Goal: Task Accomplishment & Management: Use online tool/utility

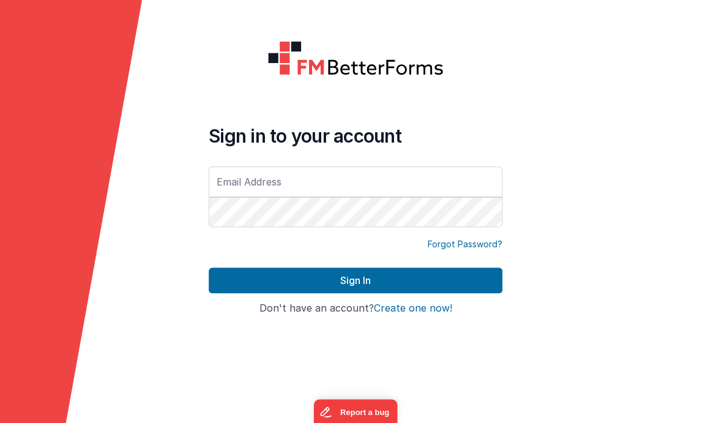
click at [625, 107] on div at bounding box center [640, 211] width 142 height 423
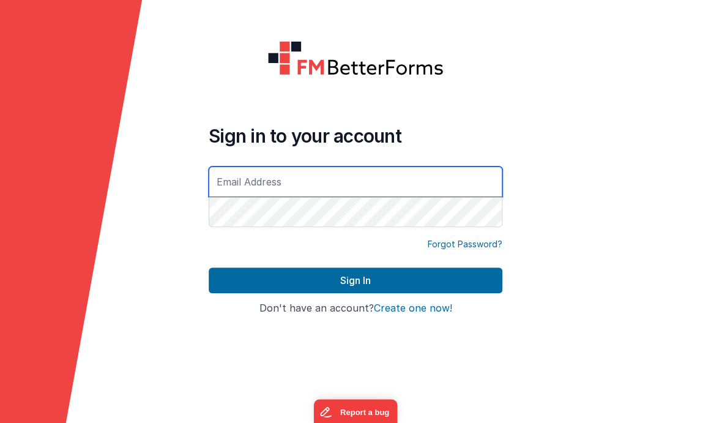
type input "[EMAIL_ADDRESS][DOMAIN_NAME]"
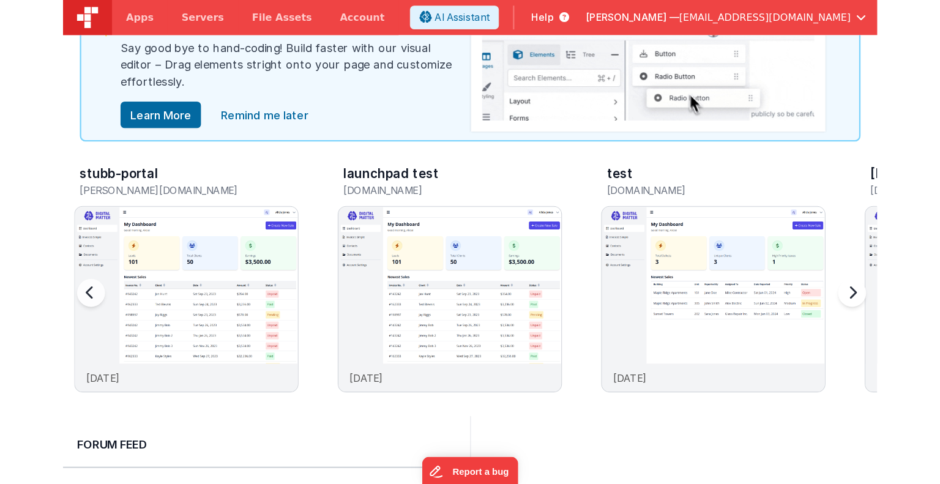
scroll to position [40, 0]
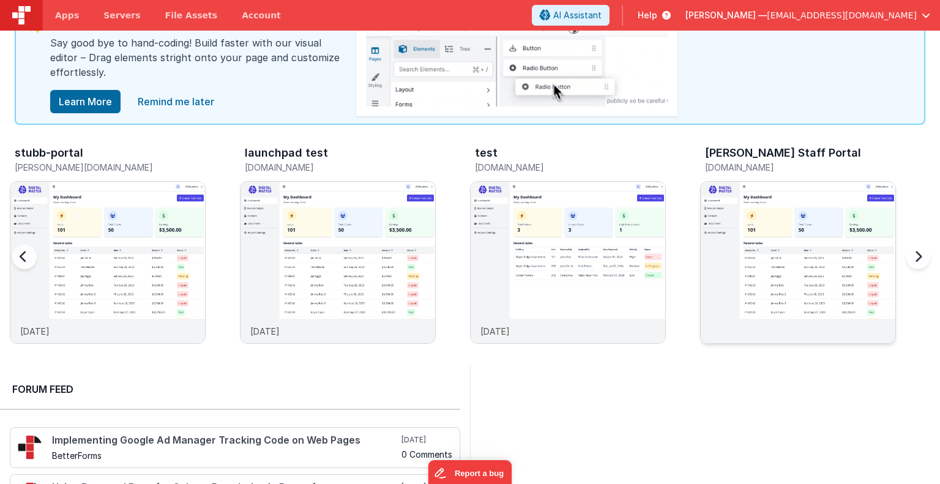
click at [710, 266] on img at bounding box center [797, 279] width 195 height 195
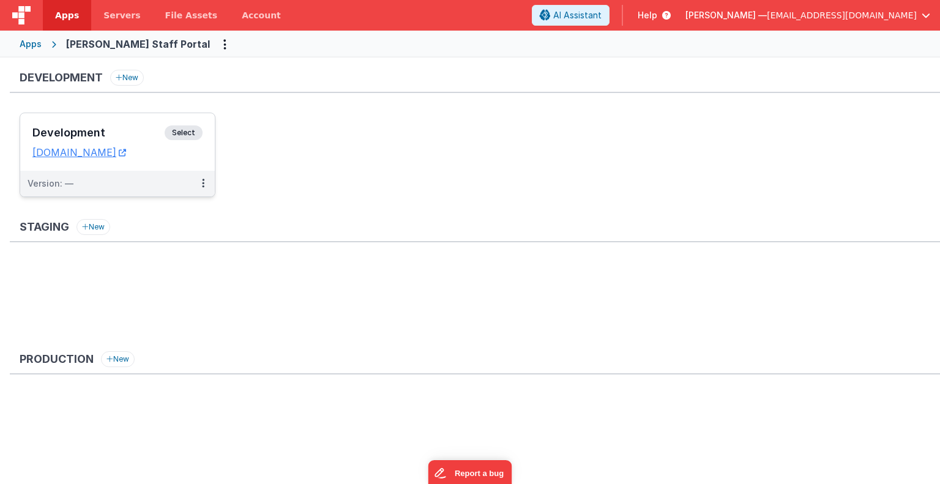
click at [188, 134] on span "Select" at bounding box center [184, 132] width 38 height 15
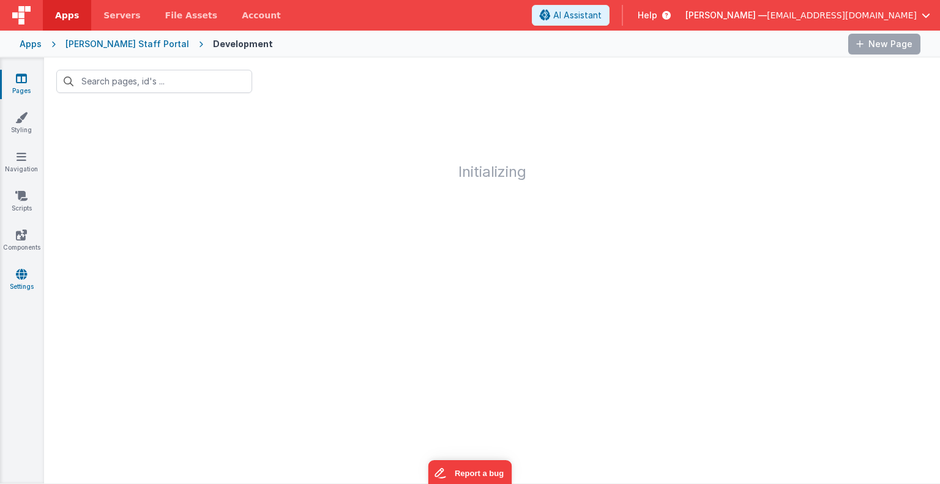
click at [26, 275] on icon at bounding box center [21, 274] width 11 height 12
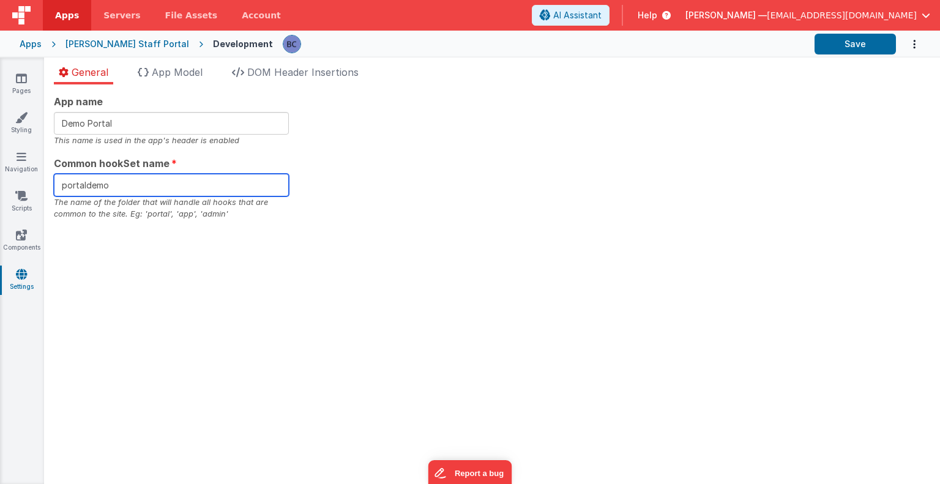
click at [119, 189] on input "portaldemo" at bounding box center [171, 185] width 235 height 23
drag, startPoint x: 119, startPoint y: 189, endPoint x: 49, endPoint y: 191, distance: 69.8
click at [49, 191] on div "App name Demo Portal This name is used in the app's header is enabled Common ho…" at bounding box center [492, 283] width 896 height 399
type input "staff_portal"
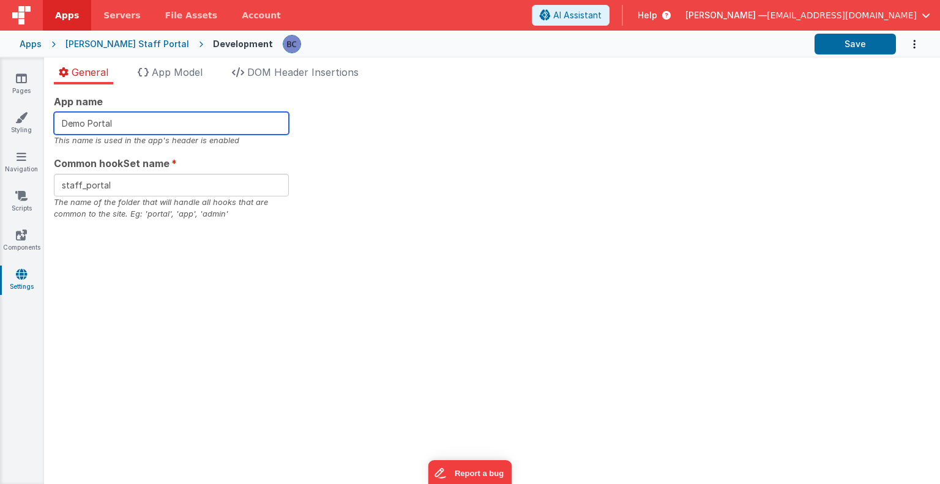
click at [111, 122] on input "Demo Portal" at bounding box center [171, 123] width 235 height 23
click at [123, 120] on input "Demo Portal" at bounding box center [171, 123] width 235 height 23
type input "D"
type input "staff_portal"
click at [272, 337] on div "App name staff_portal This name is used in the app's header is enabled Common h…" at bounding box center [492, 283] width 896 height 399
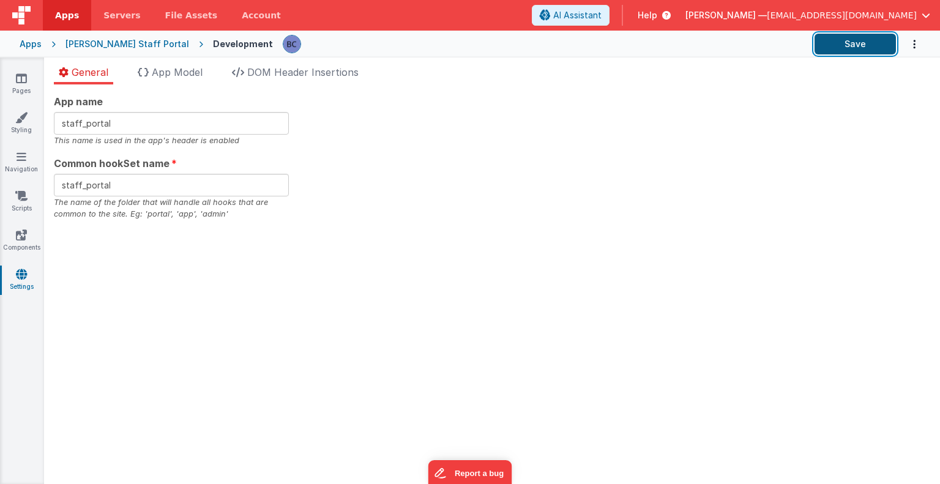
click at [710, 40] on button "Save" at bounding box center [854, 44] width 81 height 21
click at [124, 42] on div "[PERSON_NAME] Staff Portal" at bounding box center [127, 44] width 124 height 12
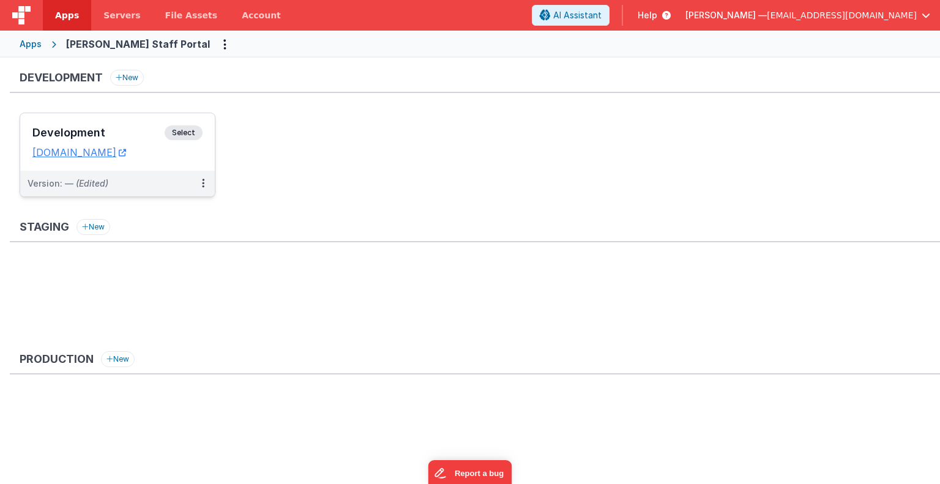
click at [188, 130] on span "Select" at bounding box center [184, 132] width 38 height 15
click at [126, 153] on link "[DOMAIN_NAME]" at bounding box center [79, 152] width 94 height 12
